Goal: Go to known website: Go to known website

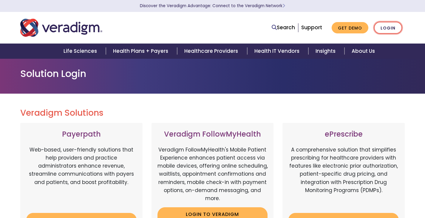
click at [394, 27] on link "Login" at bounding box center [388, 28] width 28 height 12
click at [391, 32] on link "Login" at bounding box center [388, 28] width 28 height 12
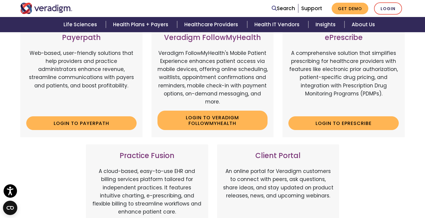
scroll to position [149, 0]
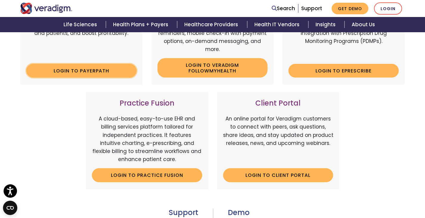
click at [95, 67] on link "Login to Payerpath" at bounding box center [81, 71] width 110 height 14
